Goal: Transaction & Acquisition: Book appointment/travel/reservation

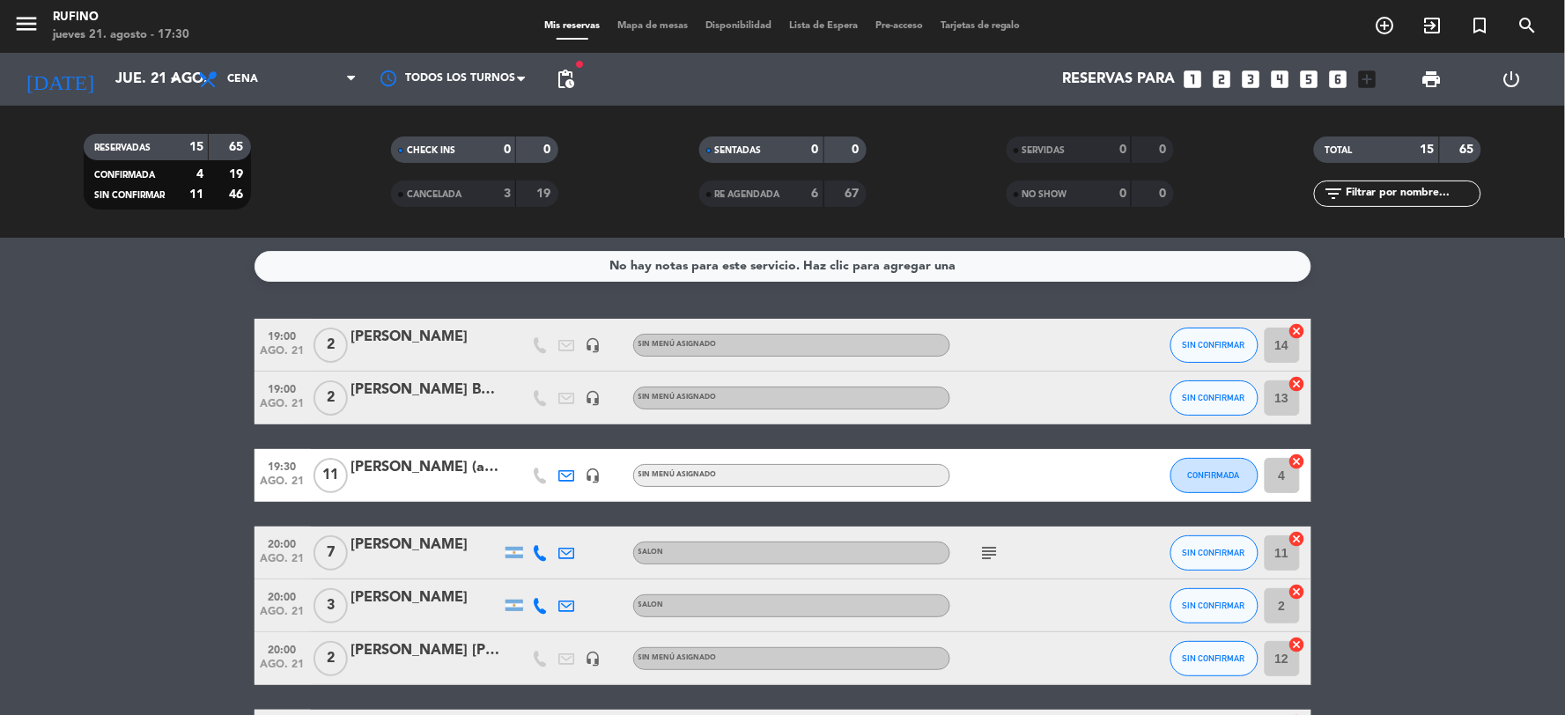
scroll to position [98, 0]
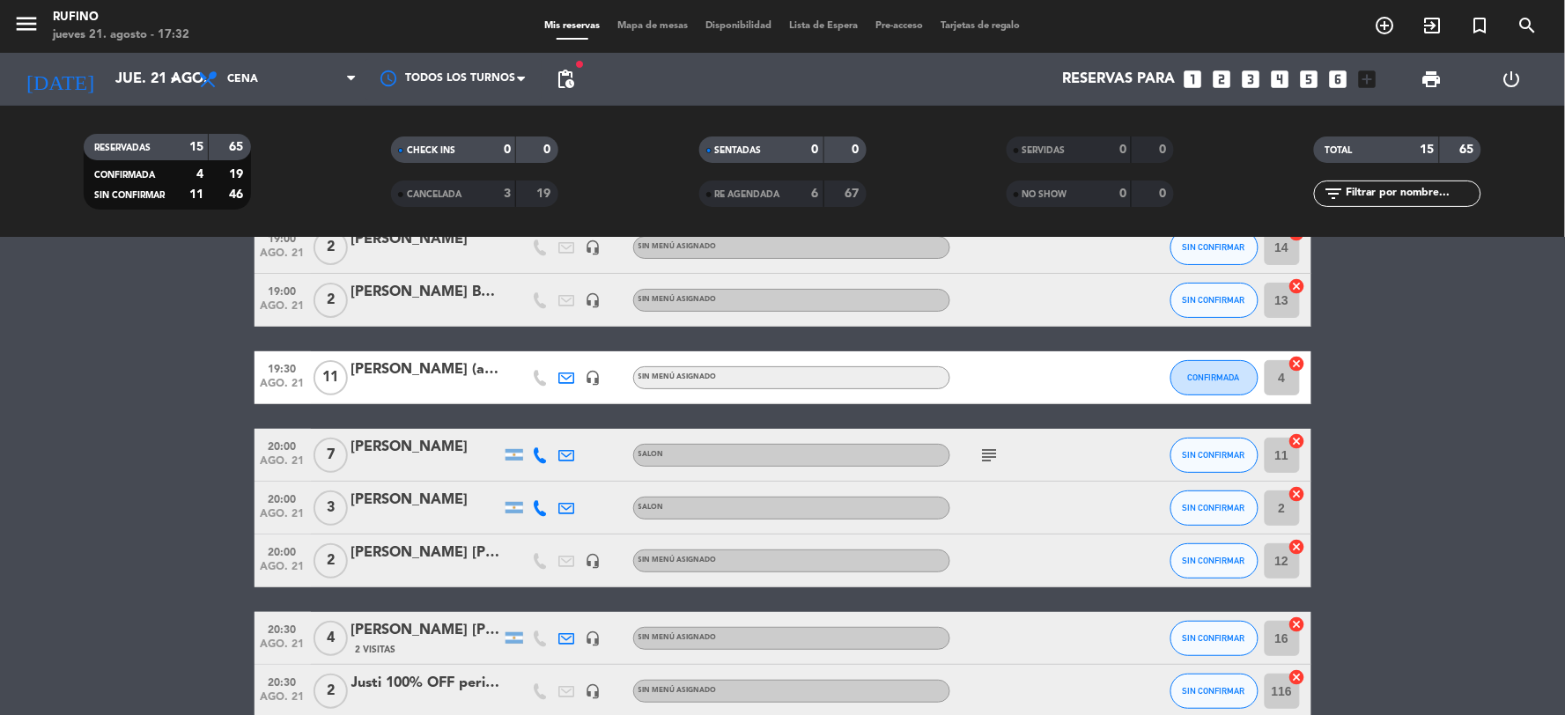
click at [1277, 81] on icon "looks_4" at bounding box center [1280, 79] width 23 height 23
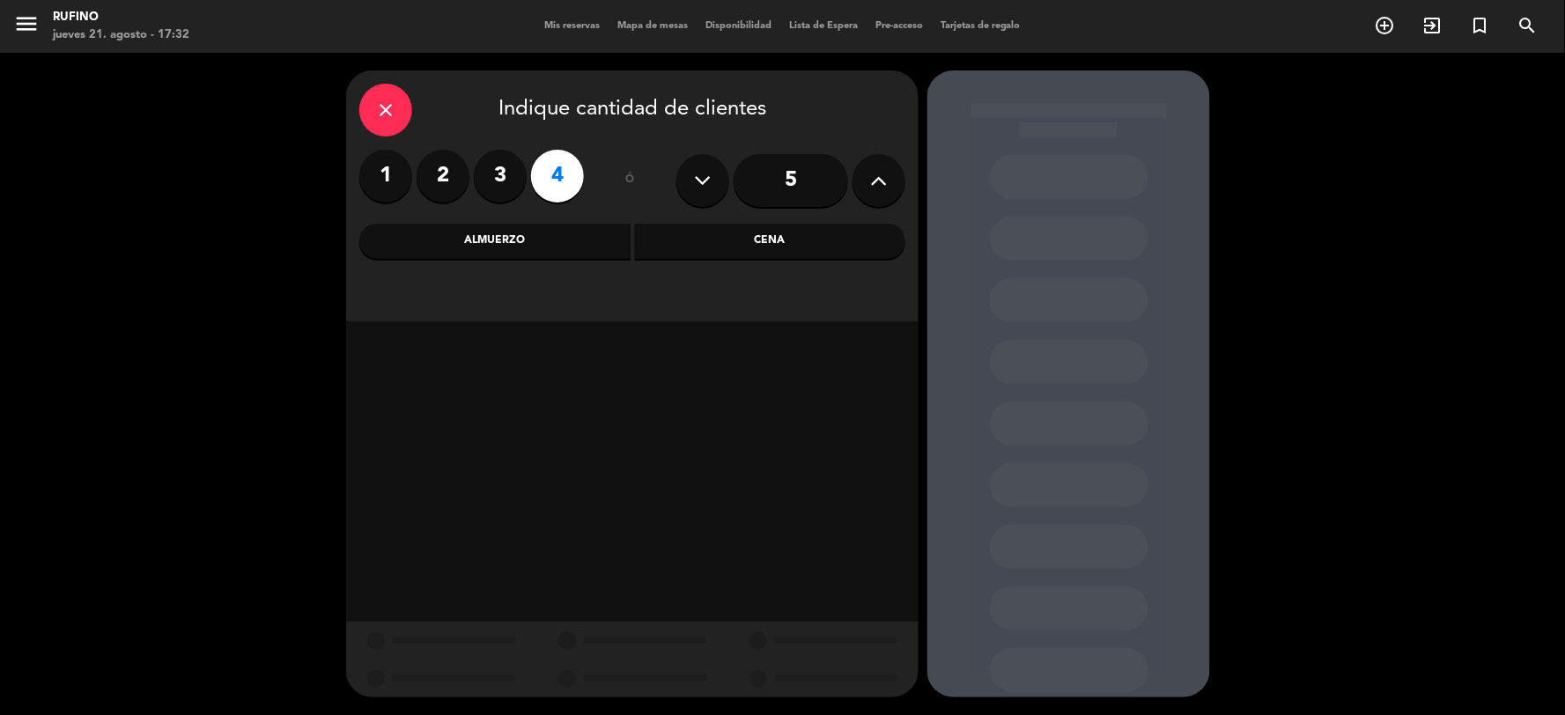
click at [733, 244] on div "Cena" at bounding box center [770, 241] width 271 height 35
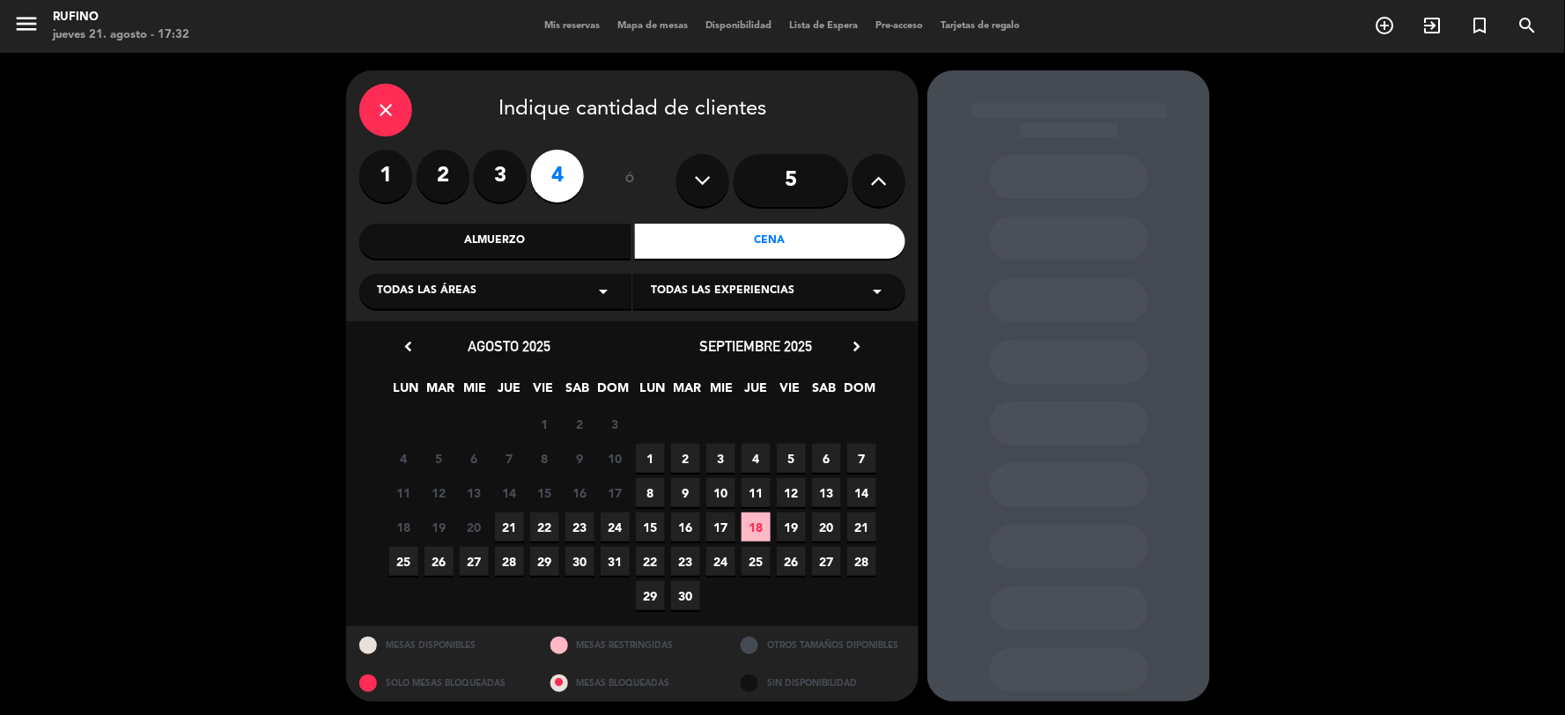
click at [514, 529] on span "21" at bounding box center [509, 527] width 29 height 29
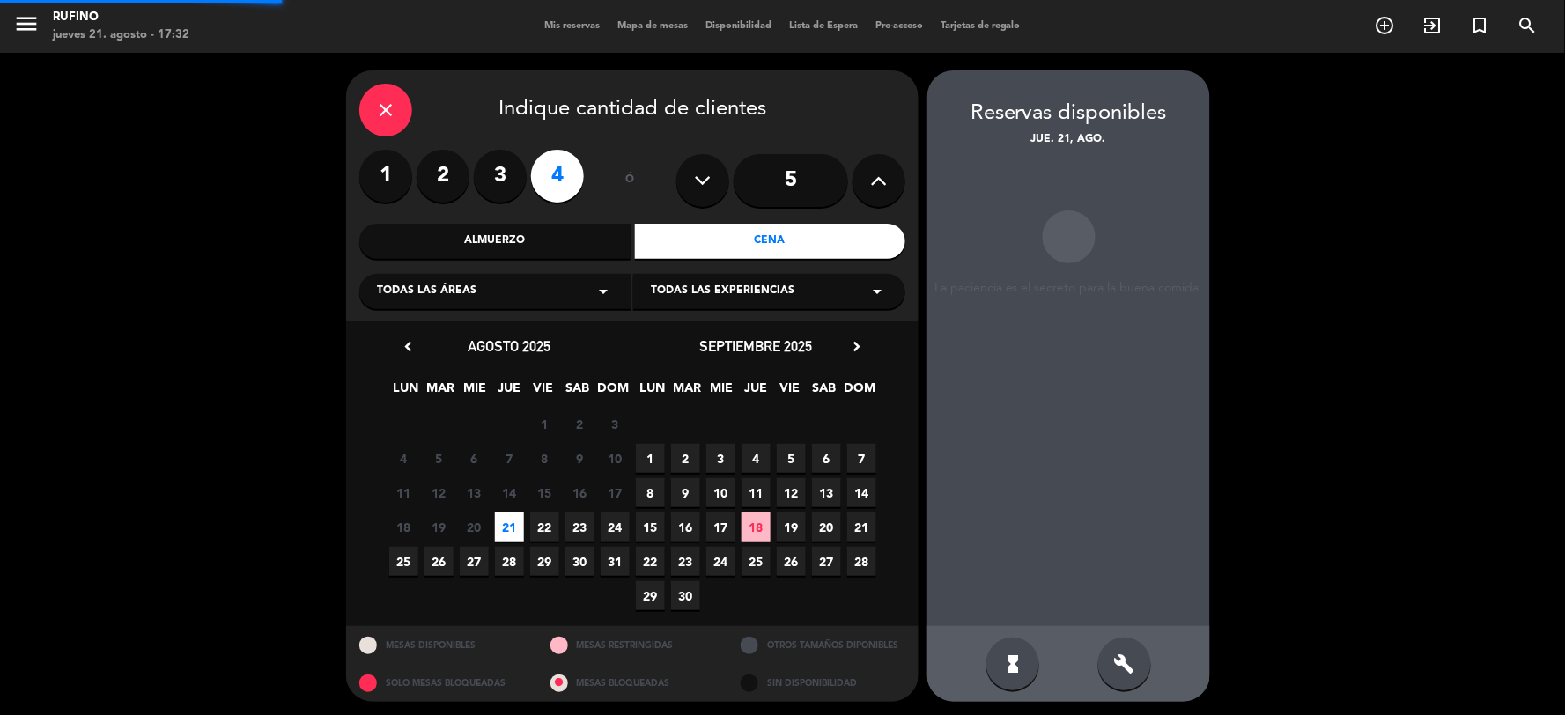
scroll to position [4, 0]
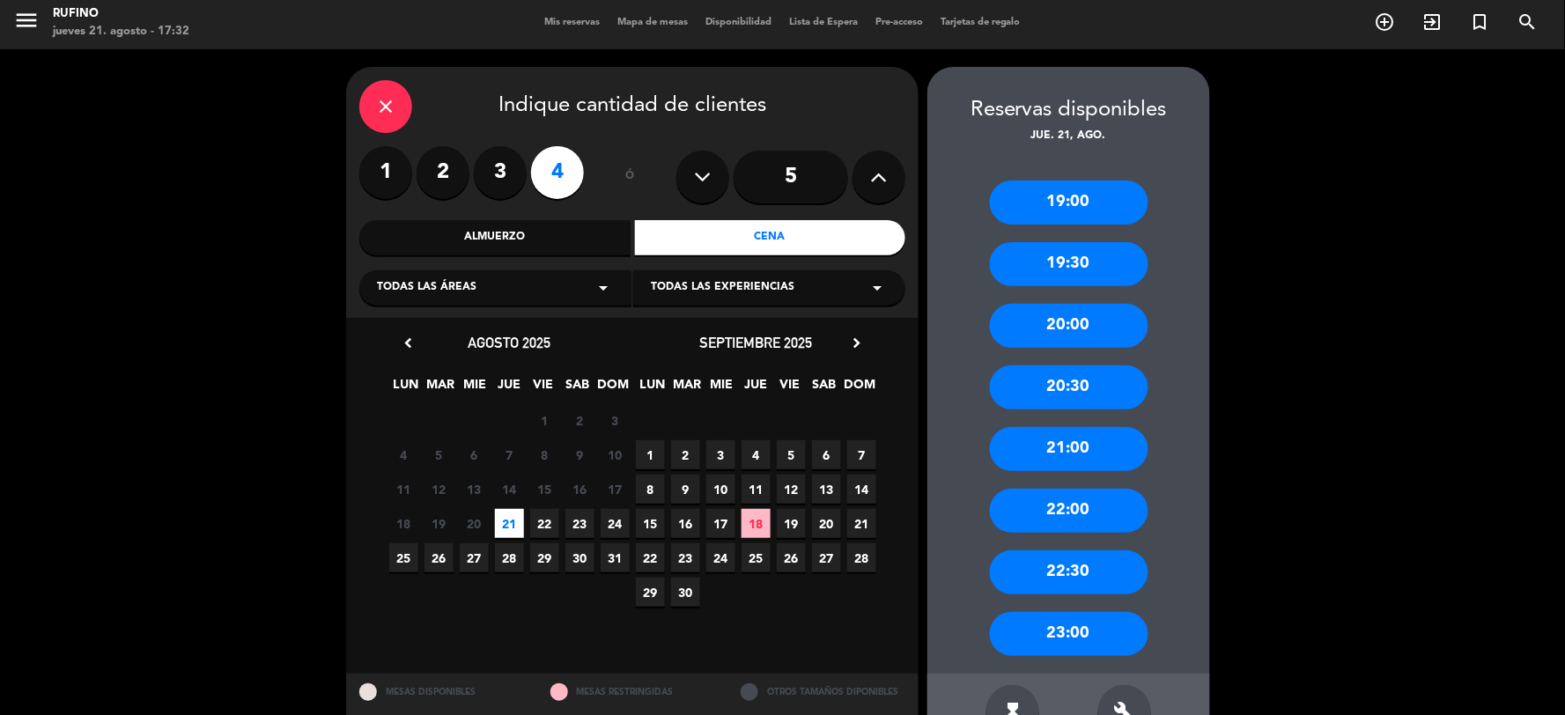
click at [1096, 560] on div "22:30" at bounding box center [1069, 573] width 159 height 44
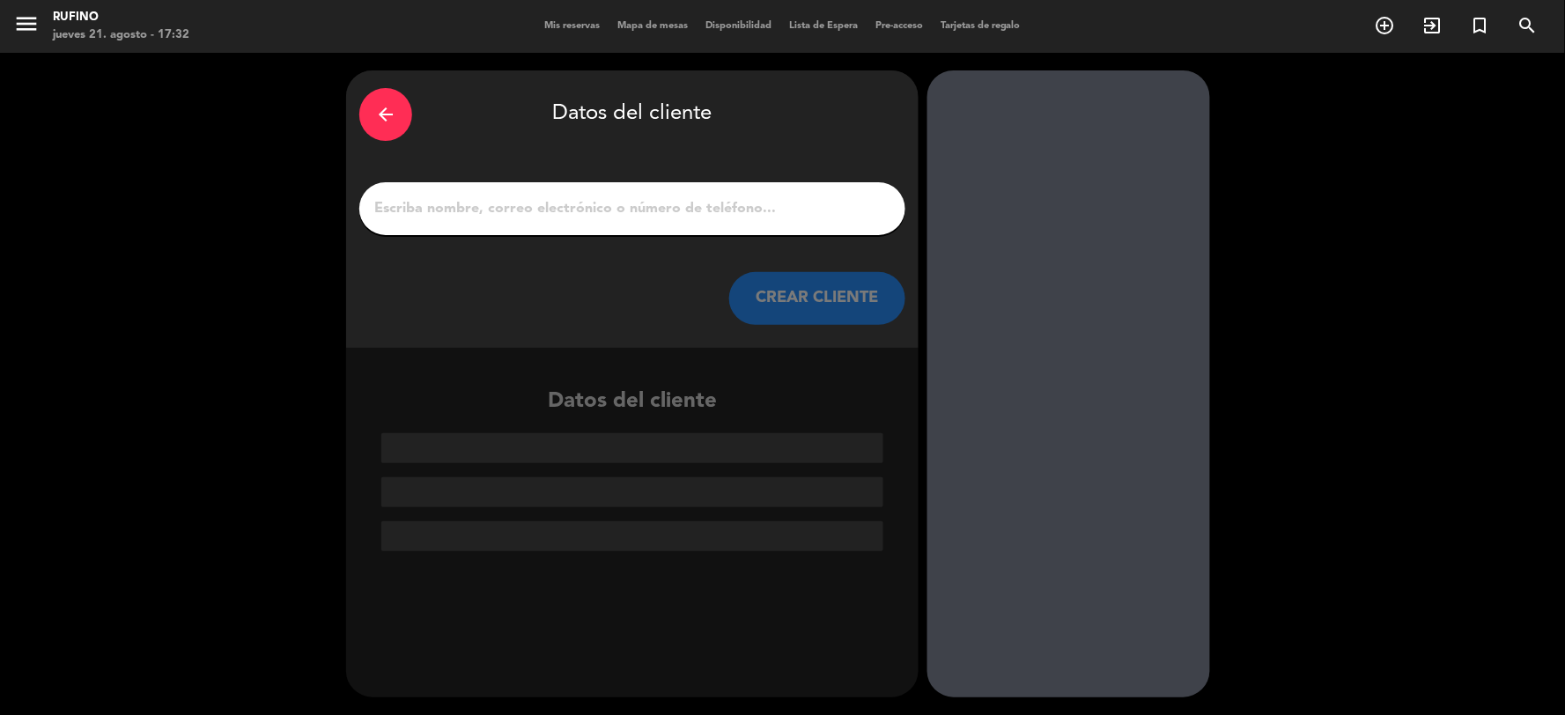
click at [482, 197] on input "1" at bounding box center [633, 208] width 520 height 25
type input "g"
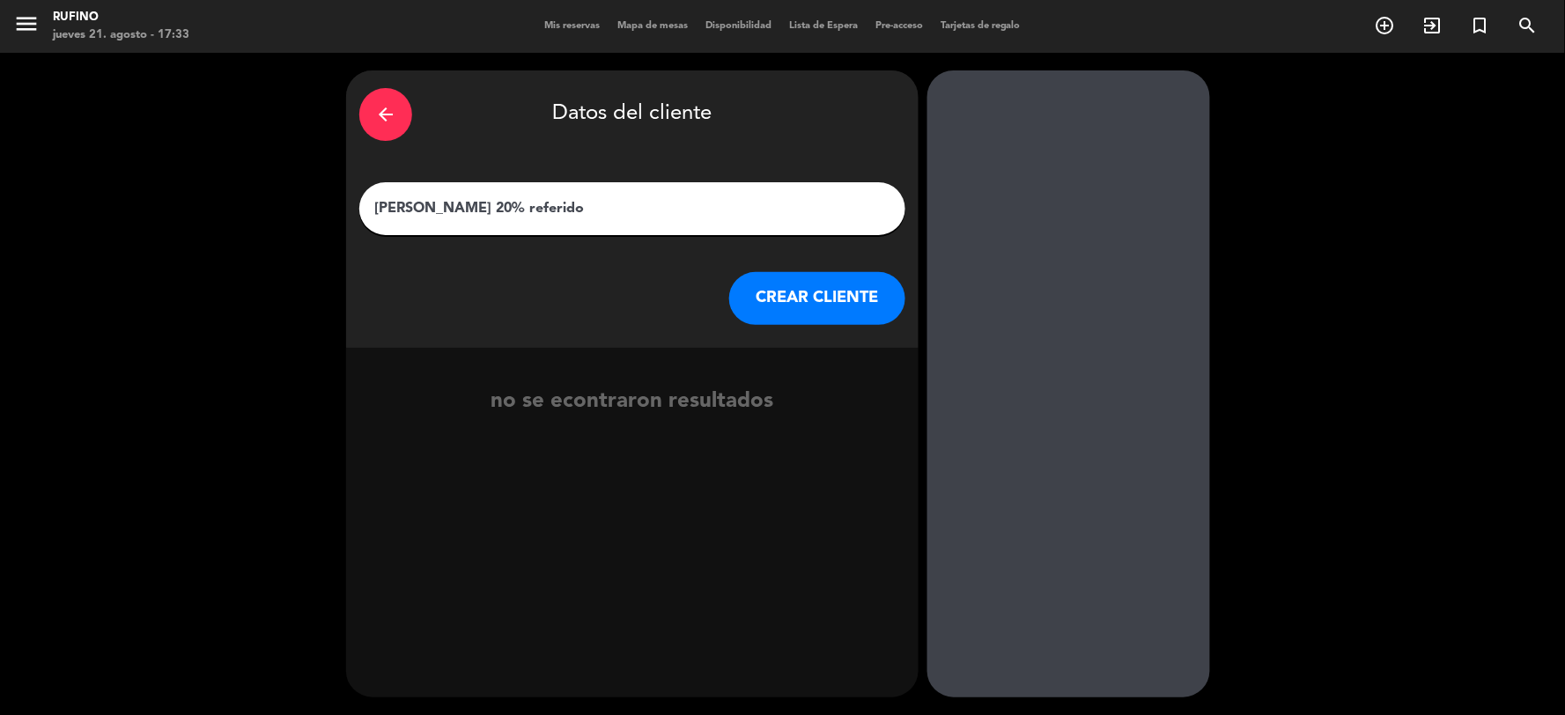
type input "[PERSON_NAME] 20% referido"
click at [846, 292] on button "CREAR CLIENTE" at bounding box center [817, 298] width 176 height 53
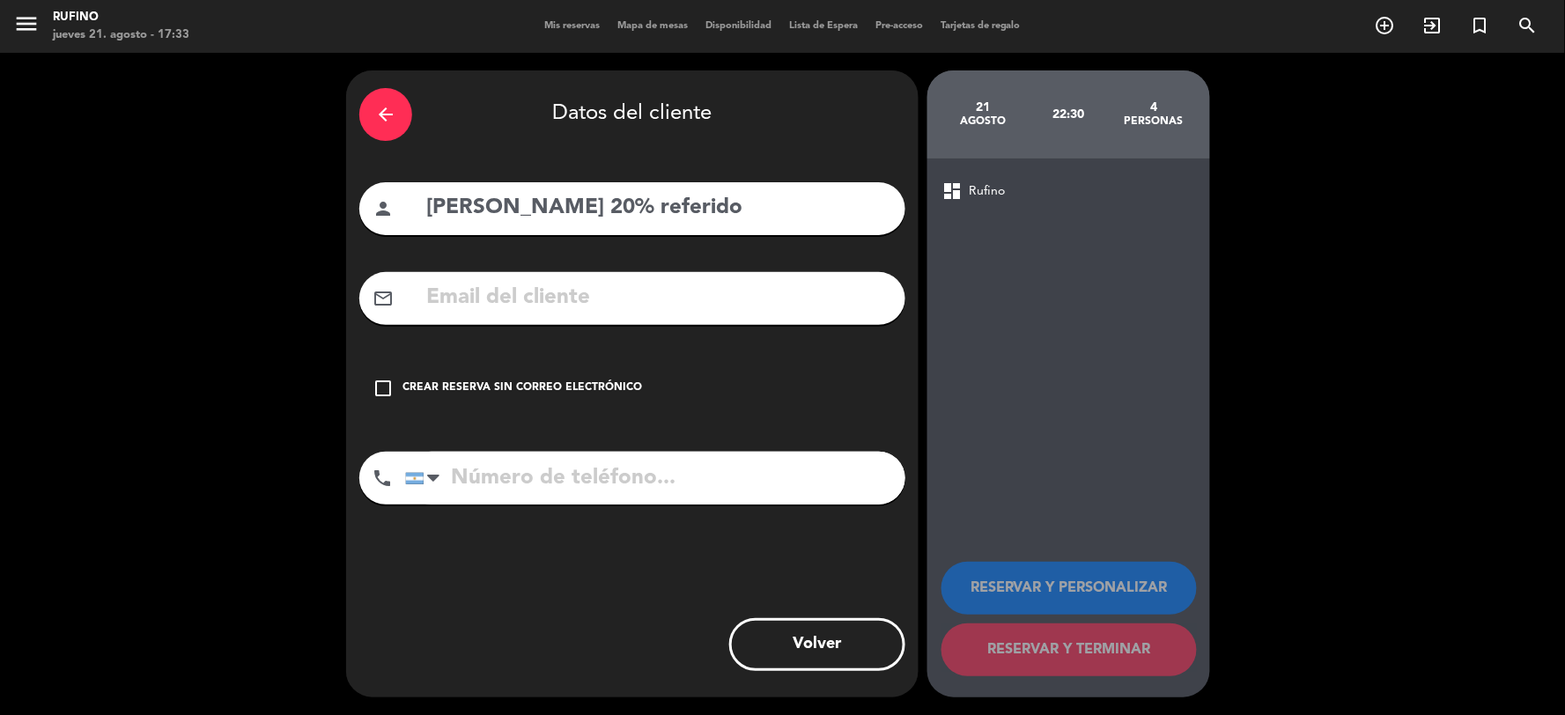
click at [377, 386] on icon "check_box_outline_blank" at bounding box center [383, 388] width 21 height 21
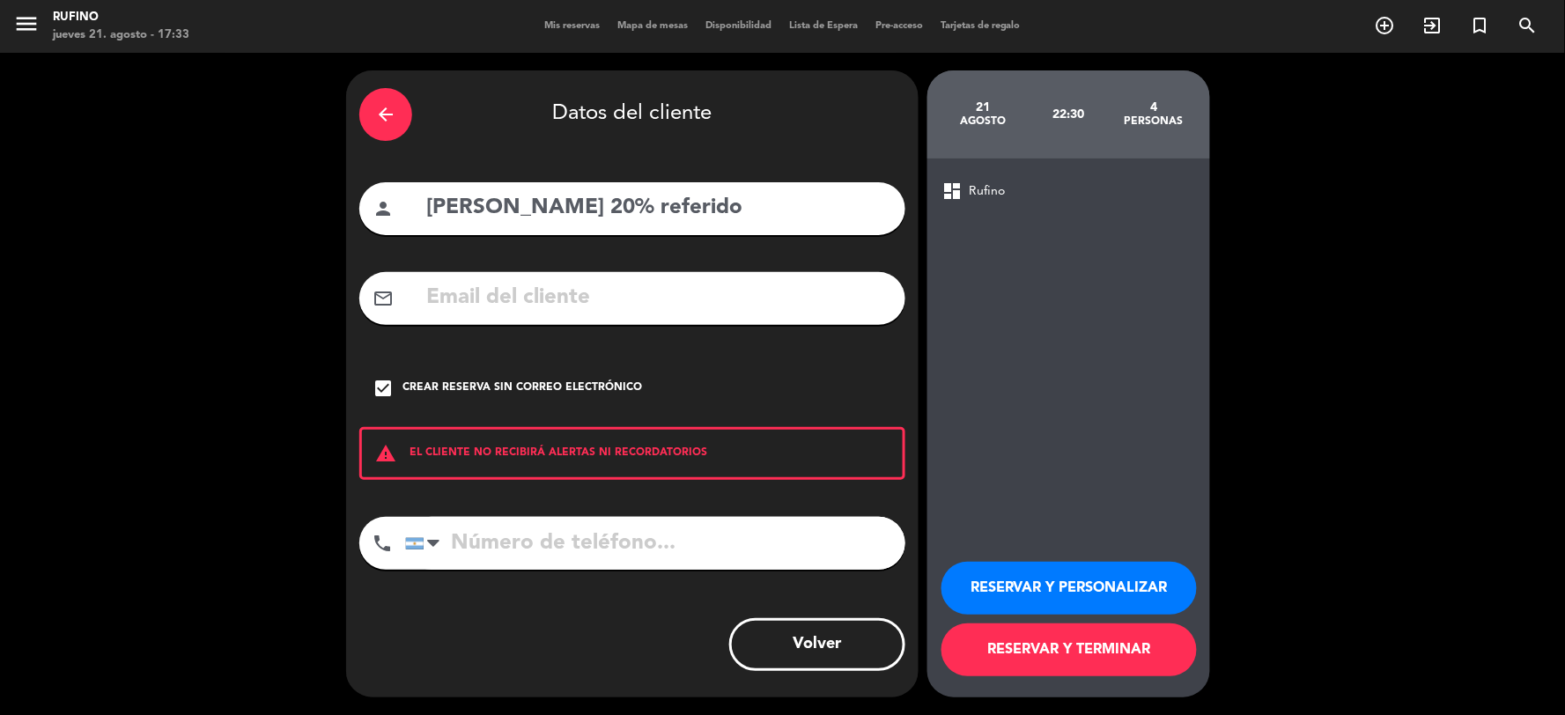
click at [1108, 640] on button "RESERVAR Y TERMINAR" at bounding box center [1069, 650] width 255 height 53
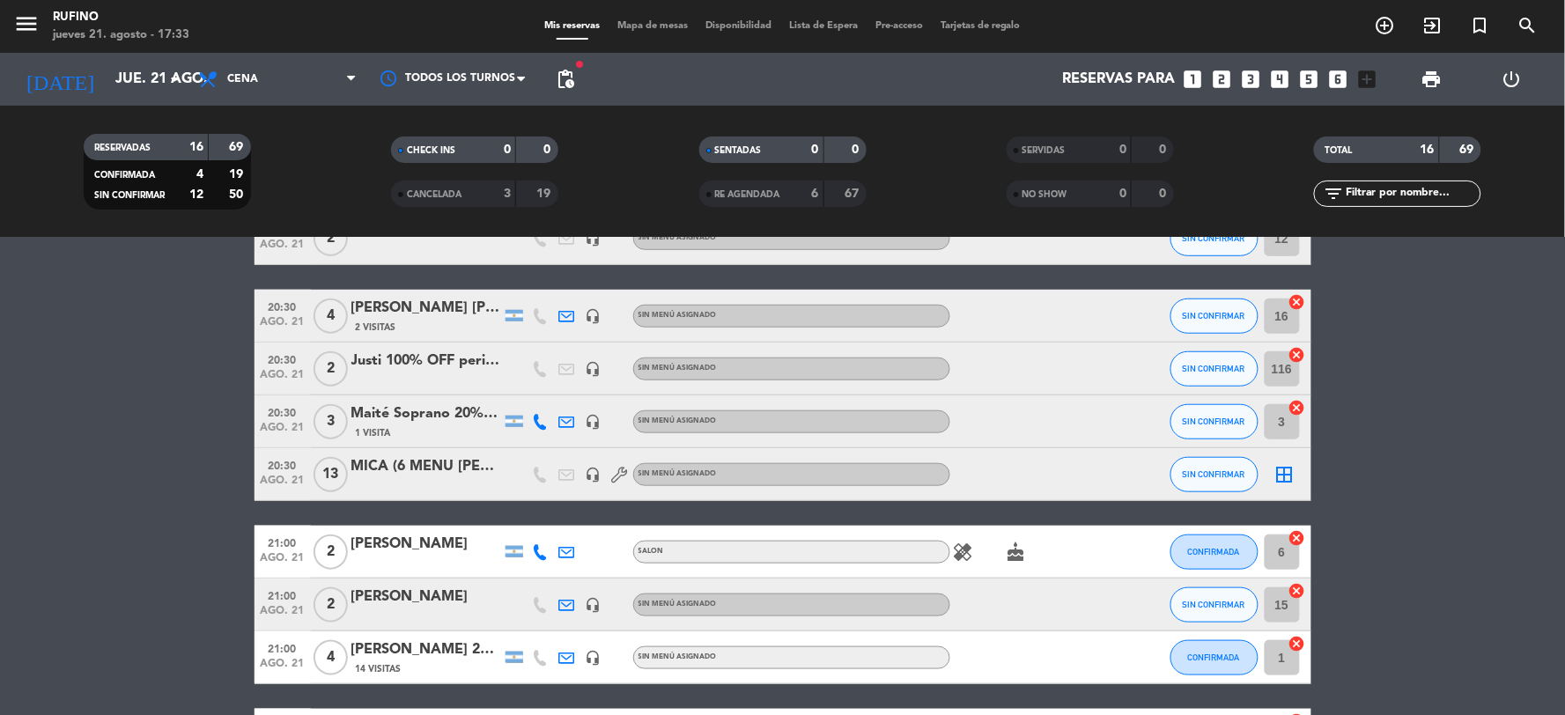
scroll to position [489, 0]
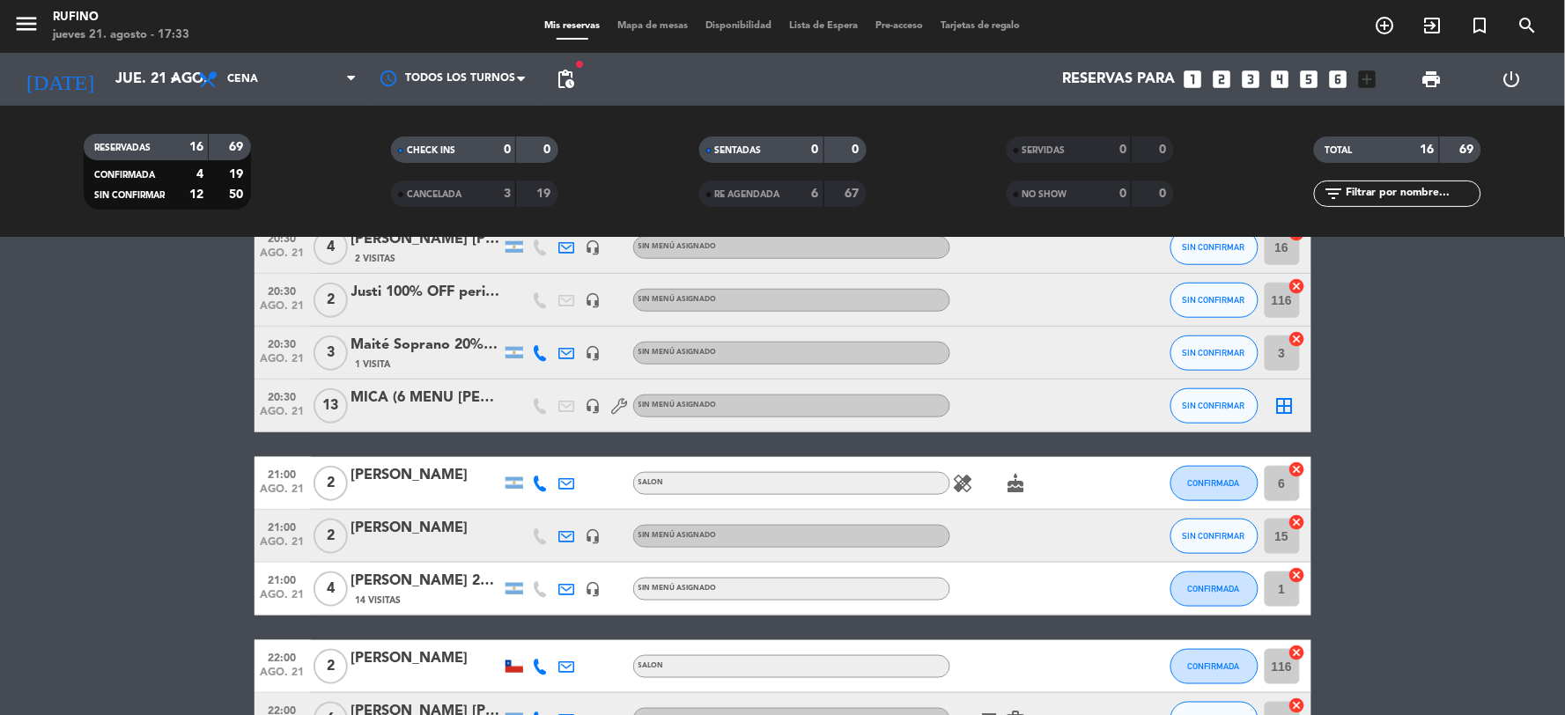
click at [1291, 402] on icon "border_all" at bounding box center [1285, 406] width 21 height 21
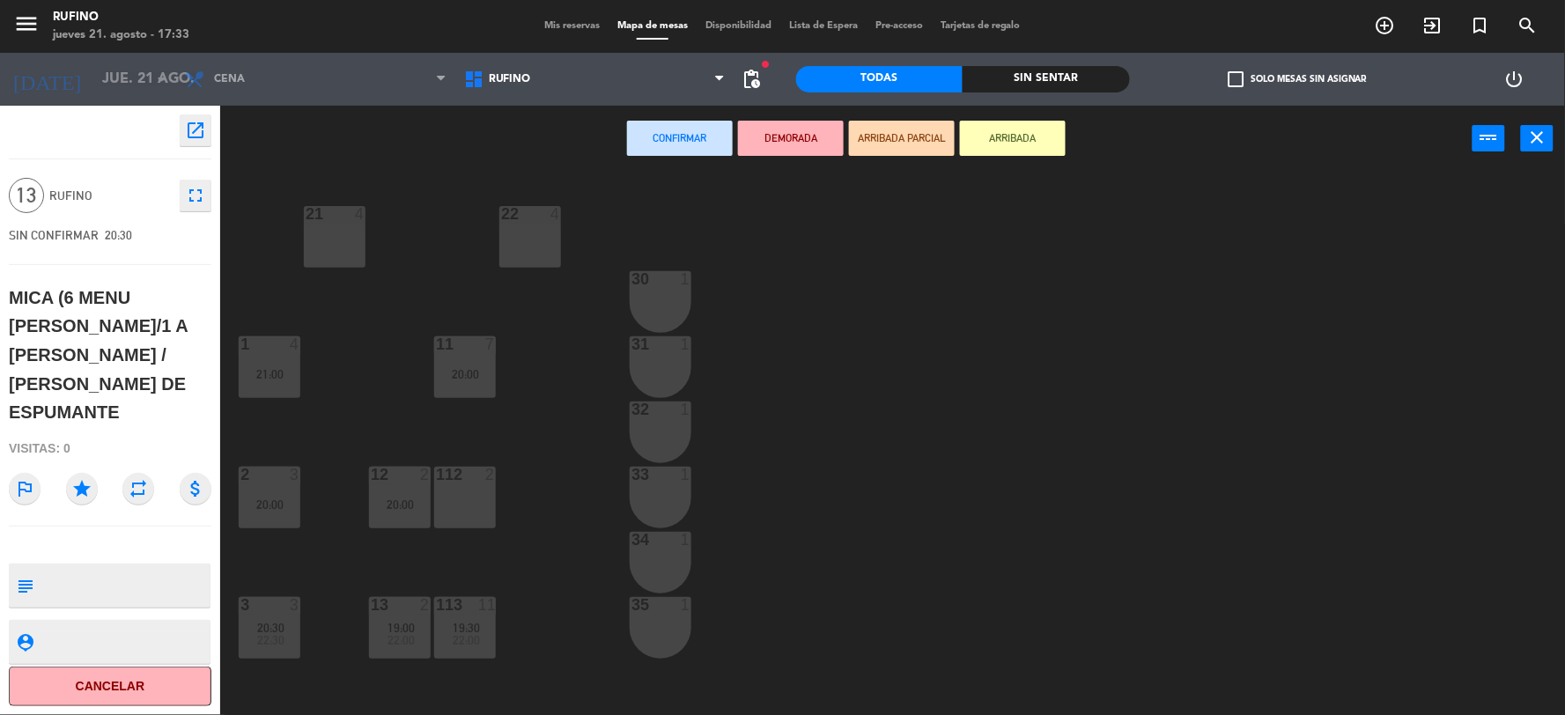
click at [479, 495] on div "112 2" at bounding box center [465, 498] width 62 height 62
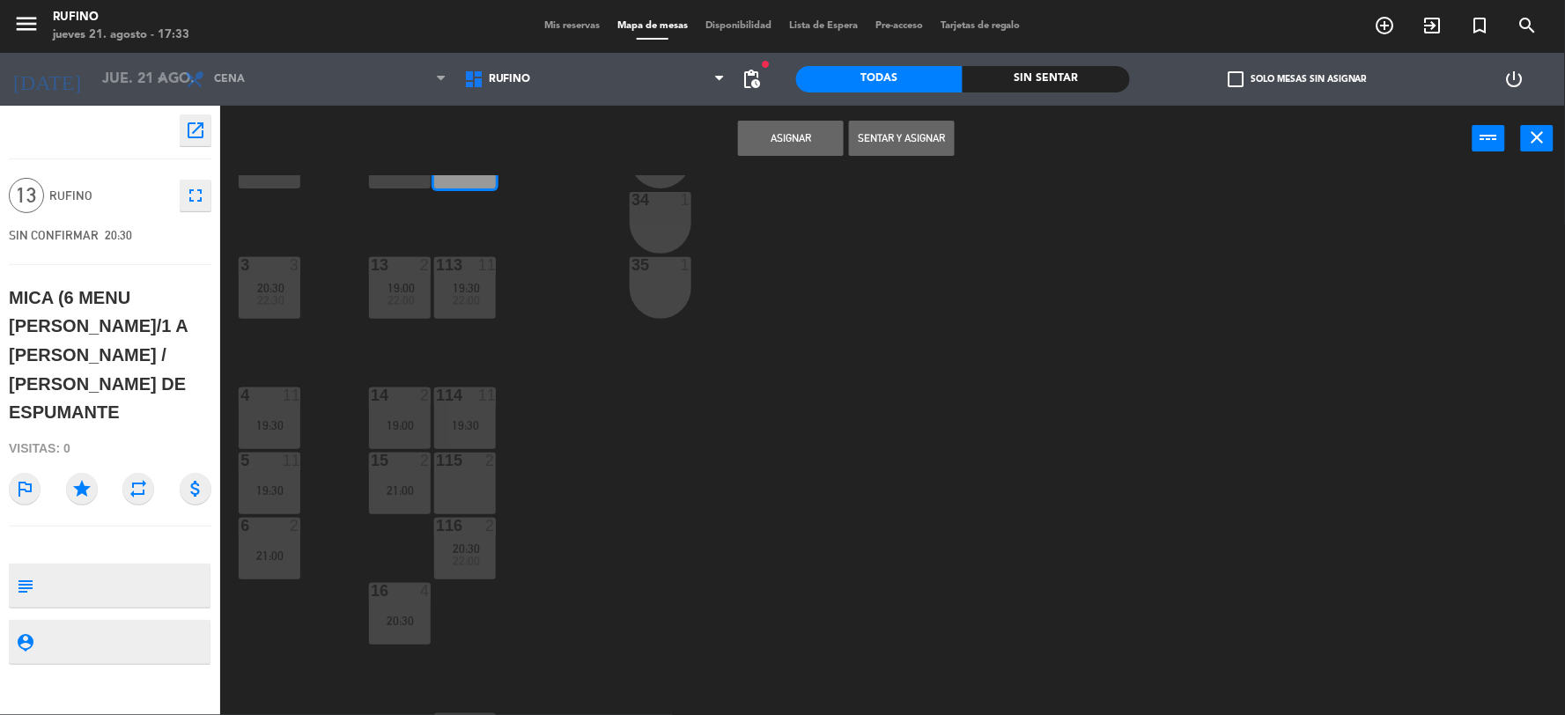
scroll to position [397, 0]
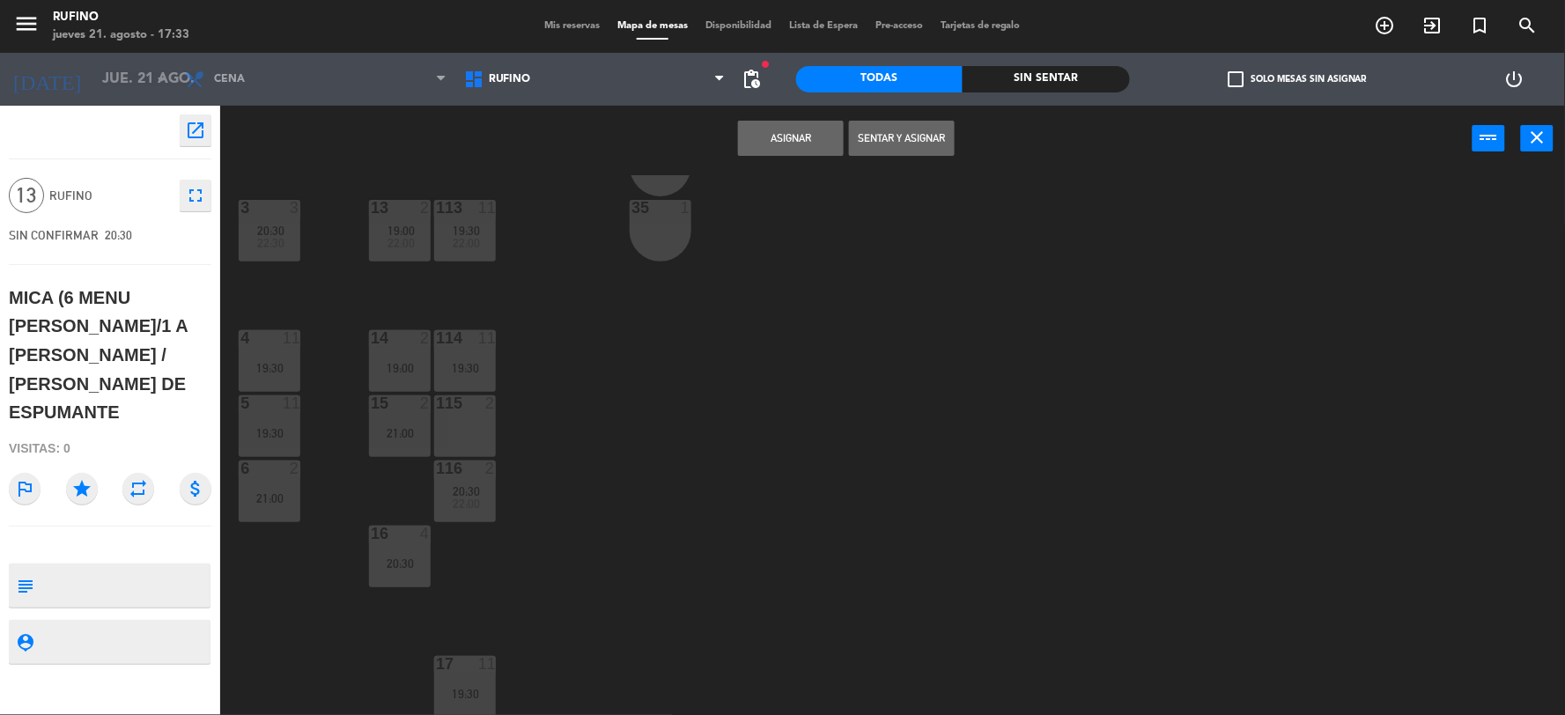
click at [477, 439] on div "115 2" at bounding box center [465, 427] width 62 height 62
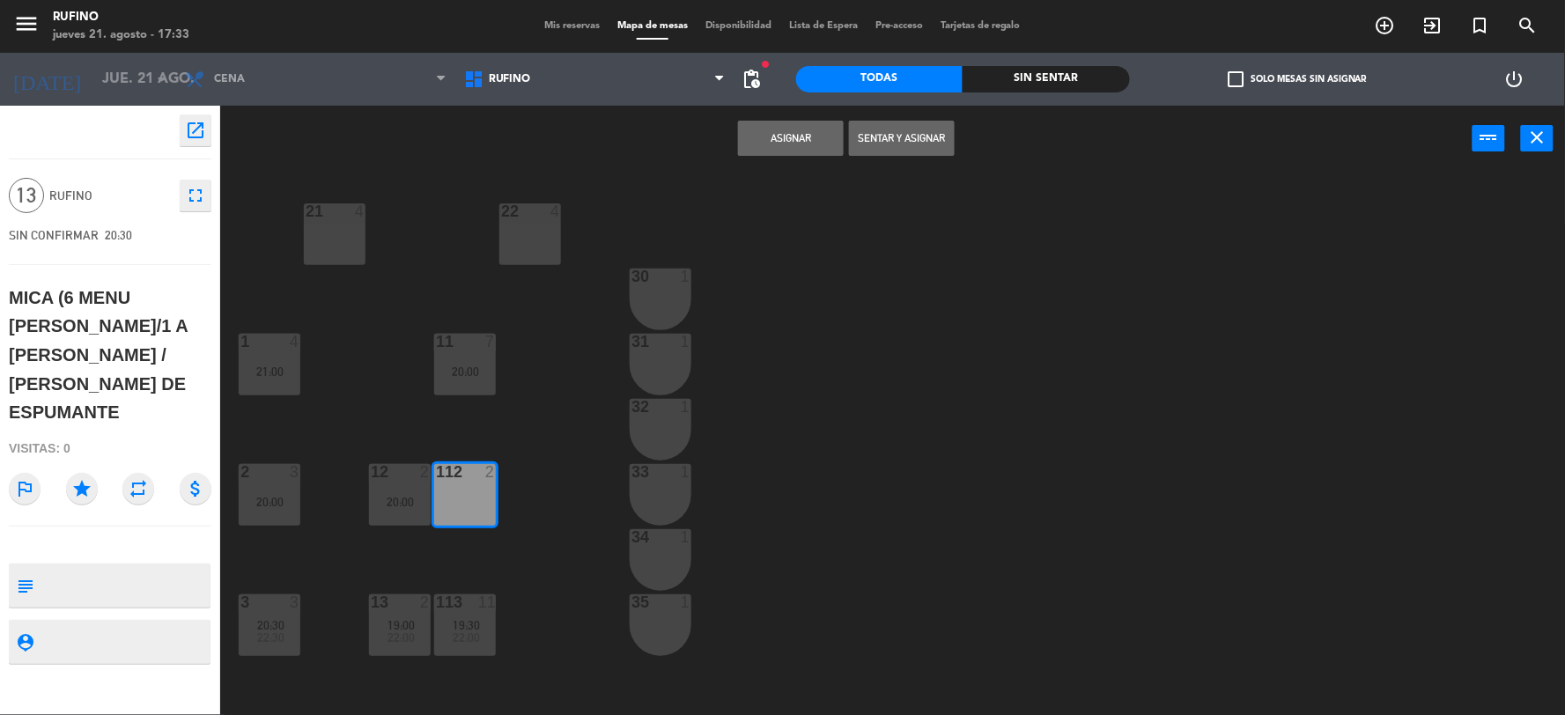
scroll to position [0, 0]
click at [315, 239] on div "21 4" at bounding box center [335, 237] width 62 height 62
click at [531, 233] on div "22 4" at bounding box center [530, 237] width 62 height 62
click at [322, 232] on div "21 4" at bounding box center [335, 237] width 62 height 62
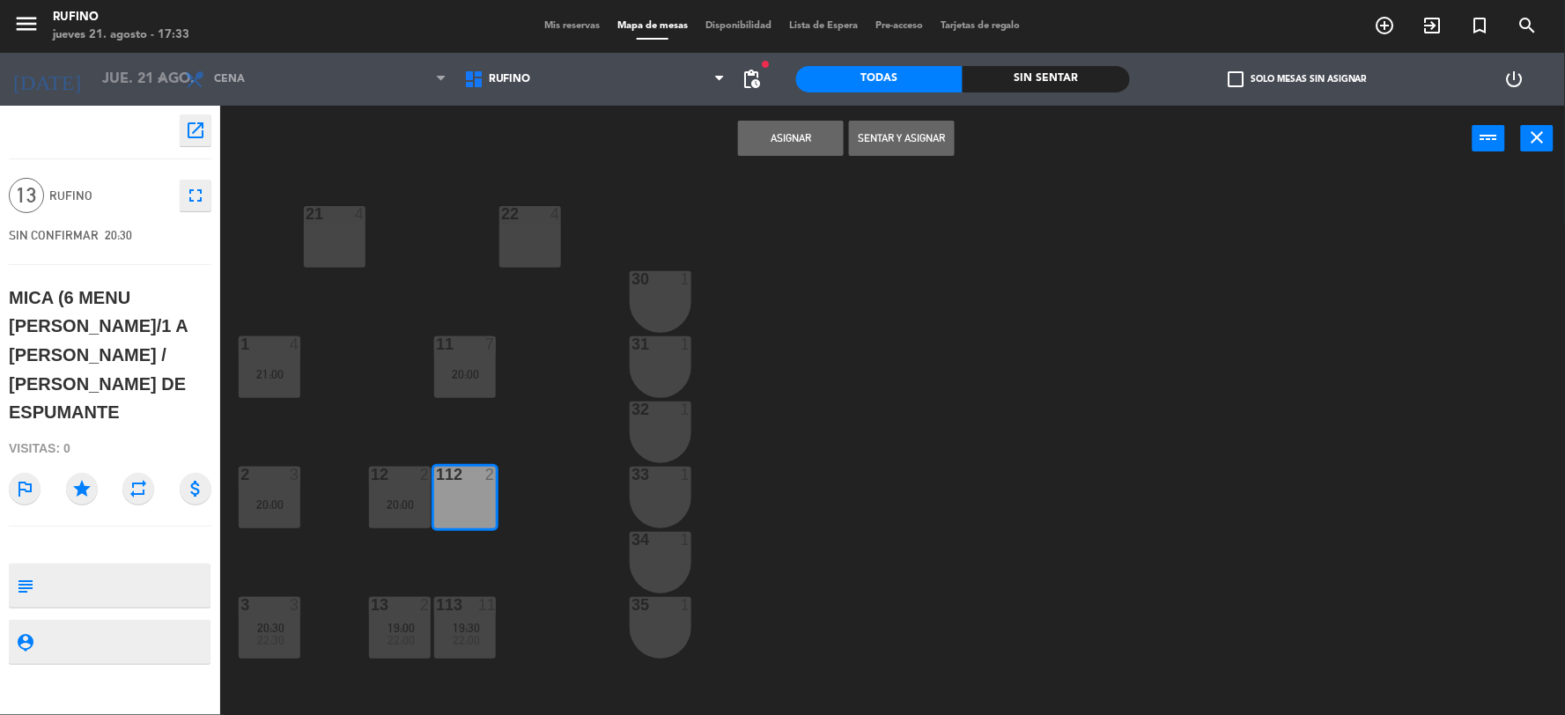
click at [331, 232] on div "21 4" at bounding box center [335, 237] width 62 height 62
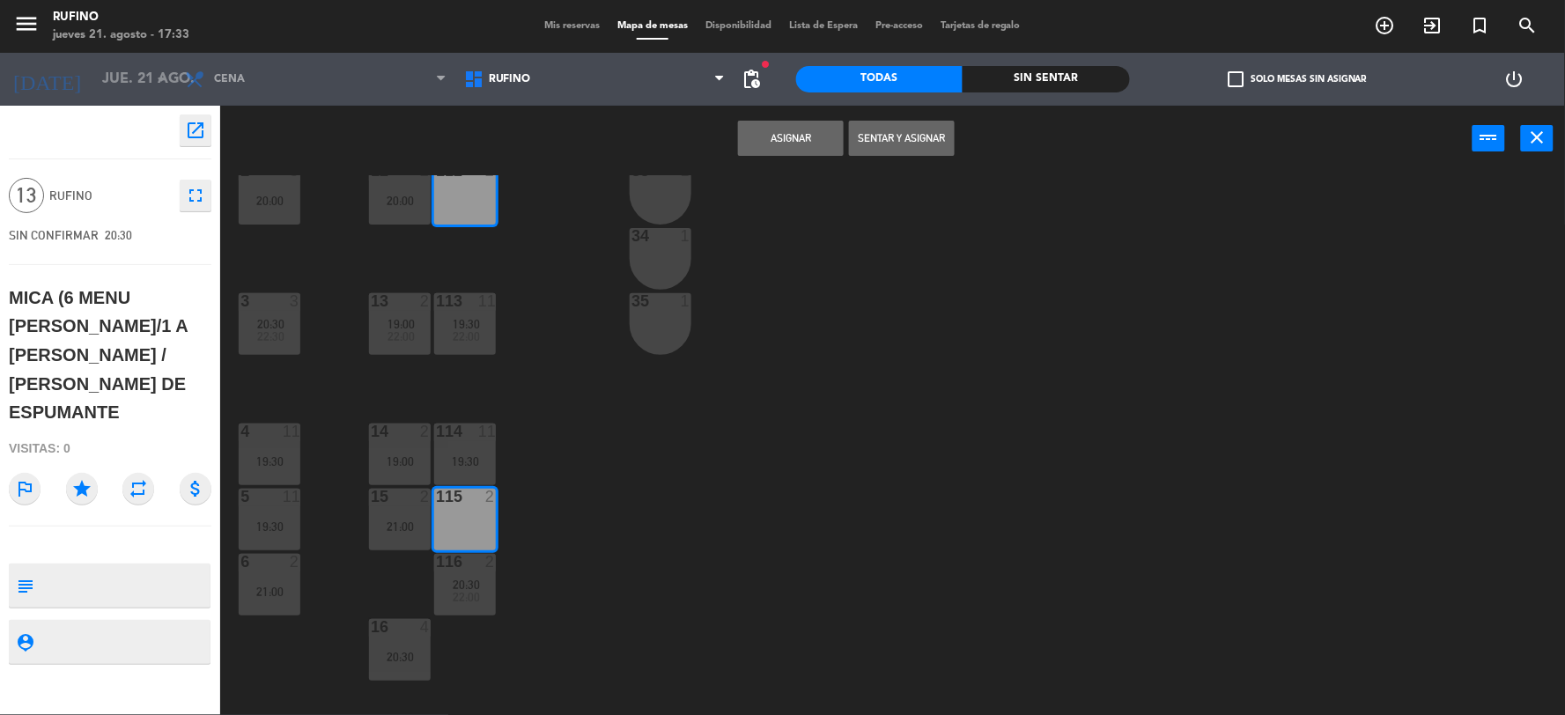
scroll to position [300, 0]
click at [776, 143] on button "Asignar" at bounding box center [791, 138] width 106 height 35
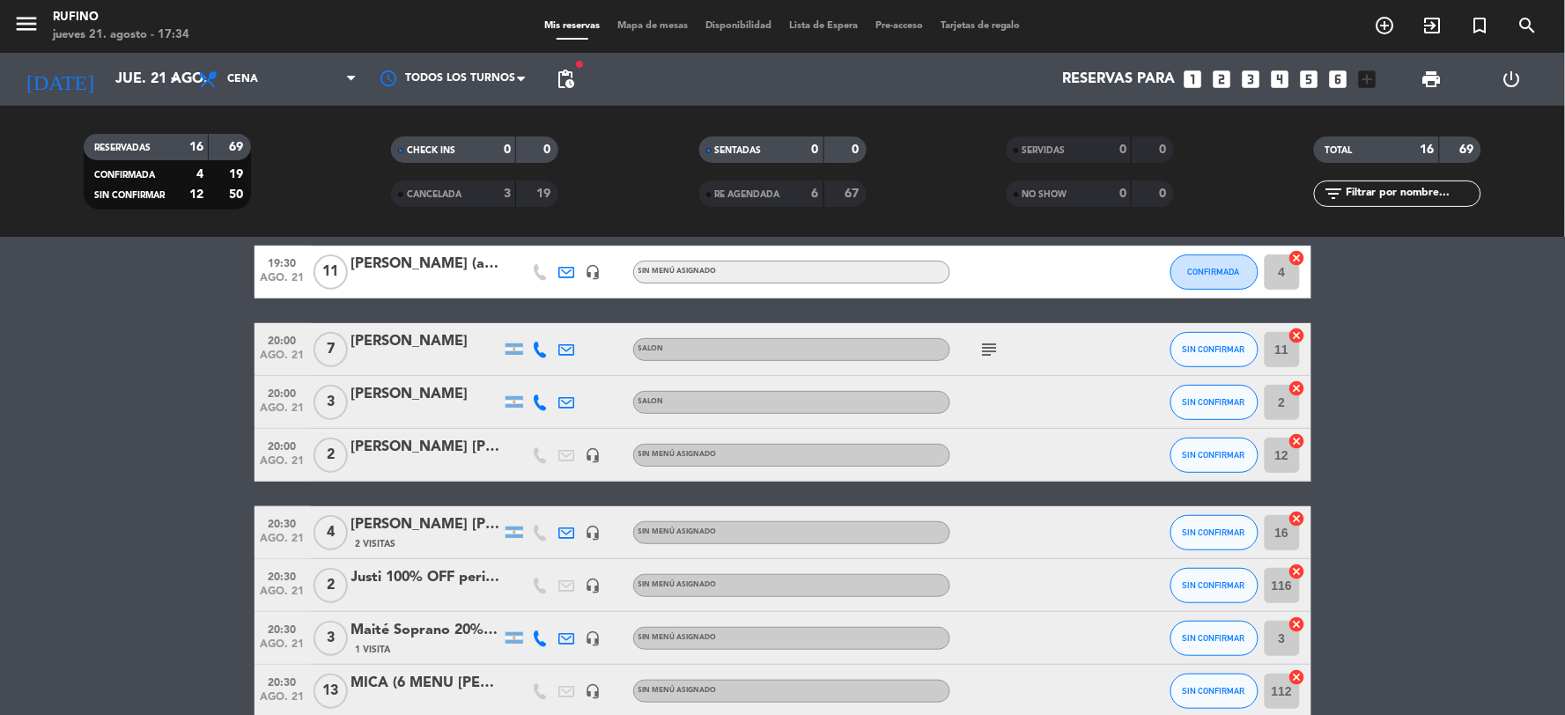
scroll to position [196, 0]
